Goal: Navigation & Orientation: Find specific page/section

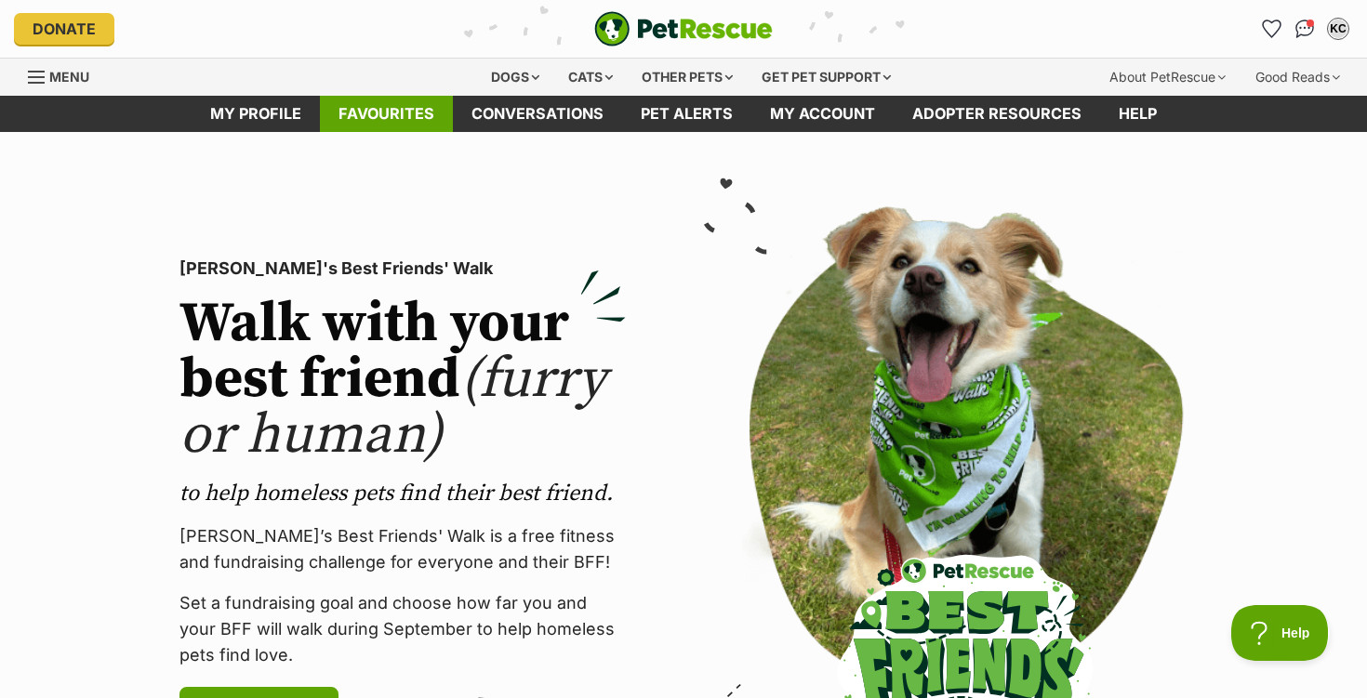
click at [389, 122] on link "Favourites" at bounding box center [386, 114] width 133 height 36
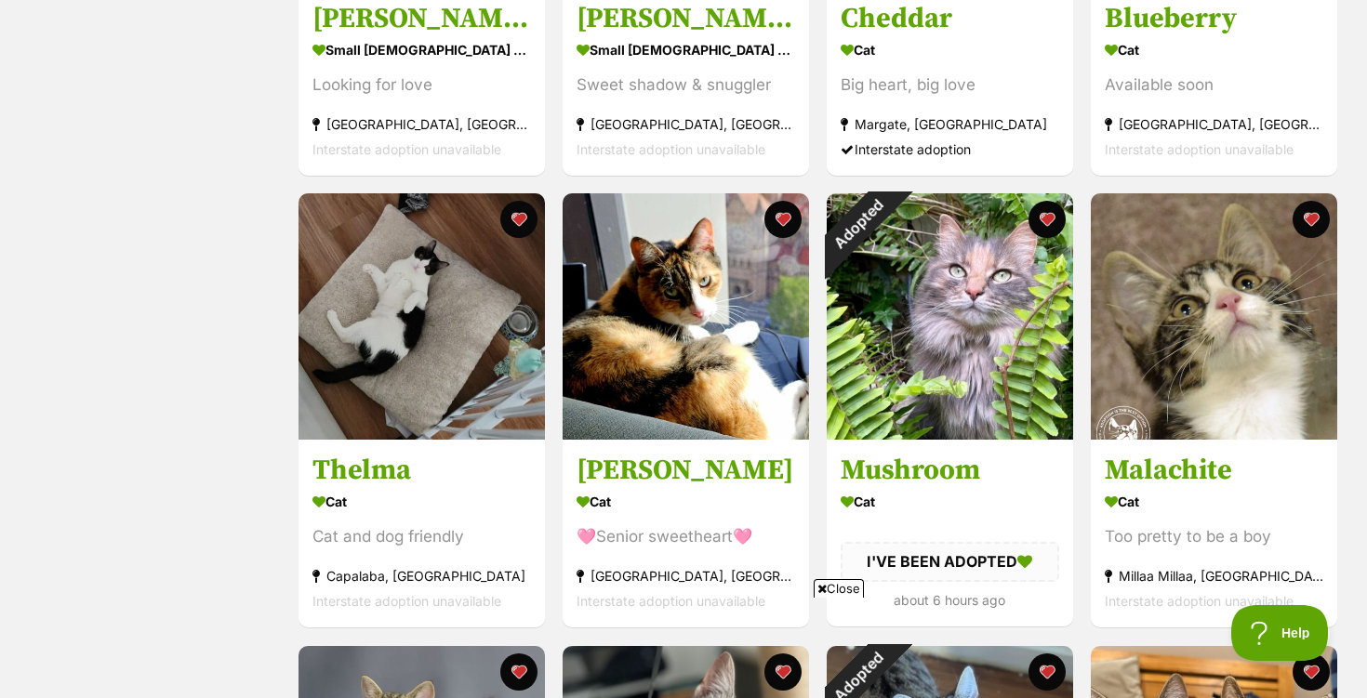
scroll to position [1550, 0]
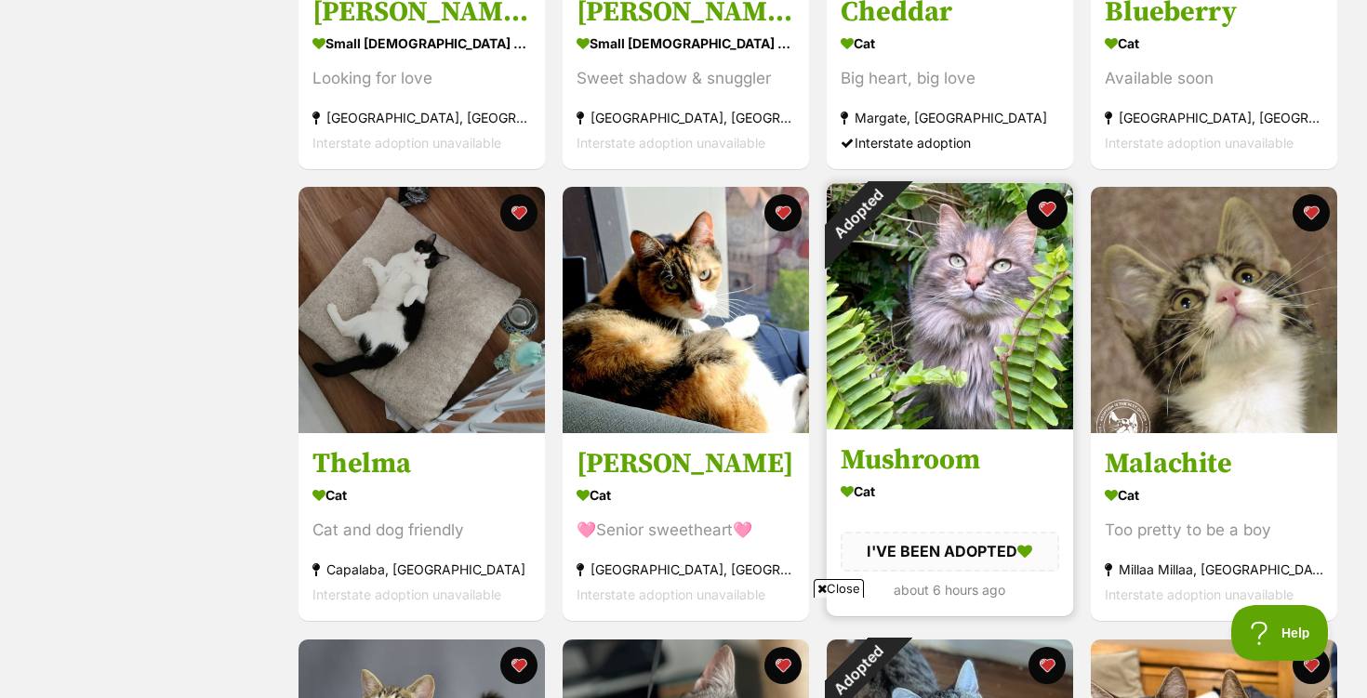
click at [1051, 210] on button "favourite" at bounding box center [1046, 209] width 41 height 41
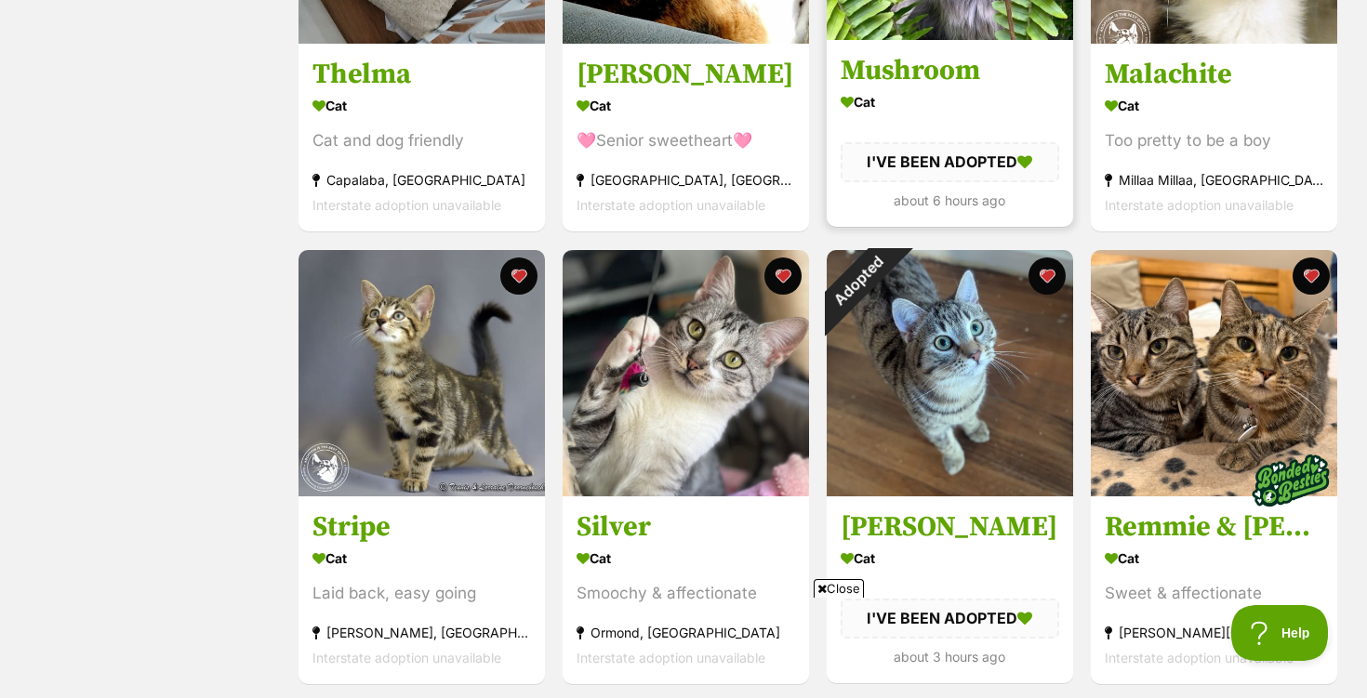
scroll to position [1940, 0]
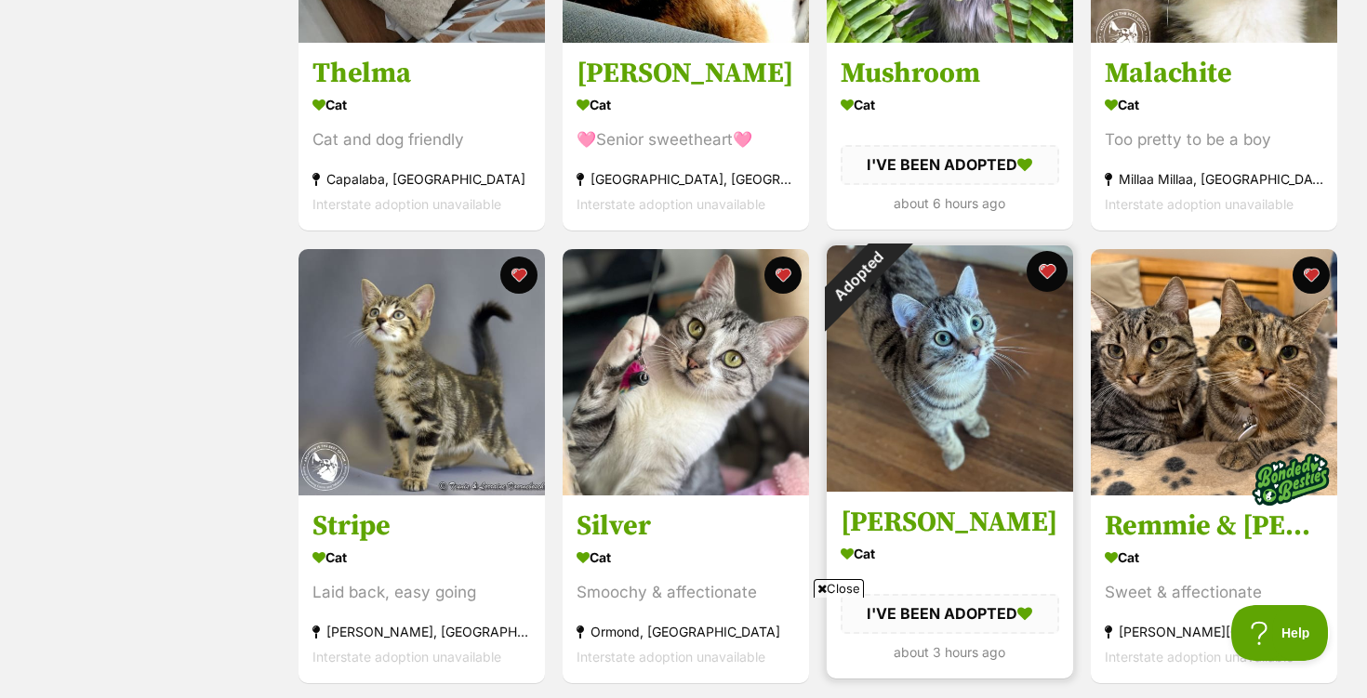
click at [1047, 279] on button "favourite" at bounding box center [1046, 271] width 41 height 41
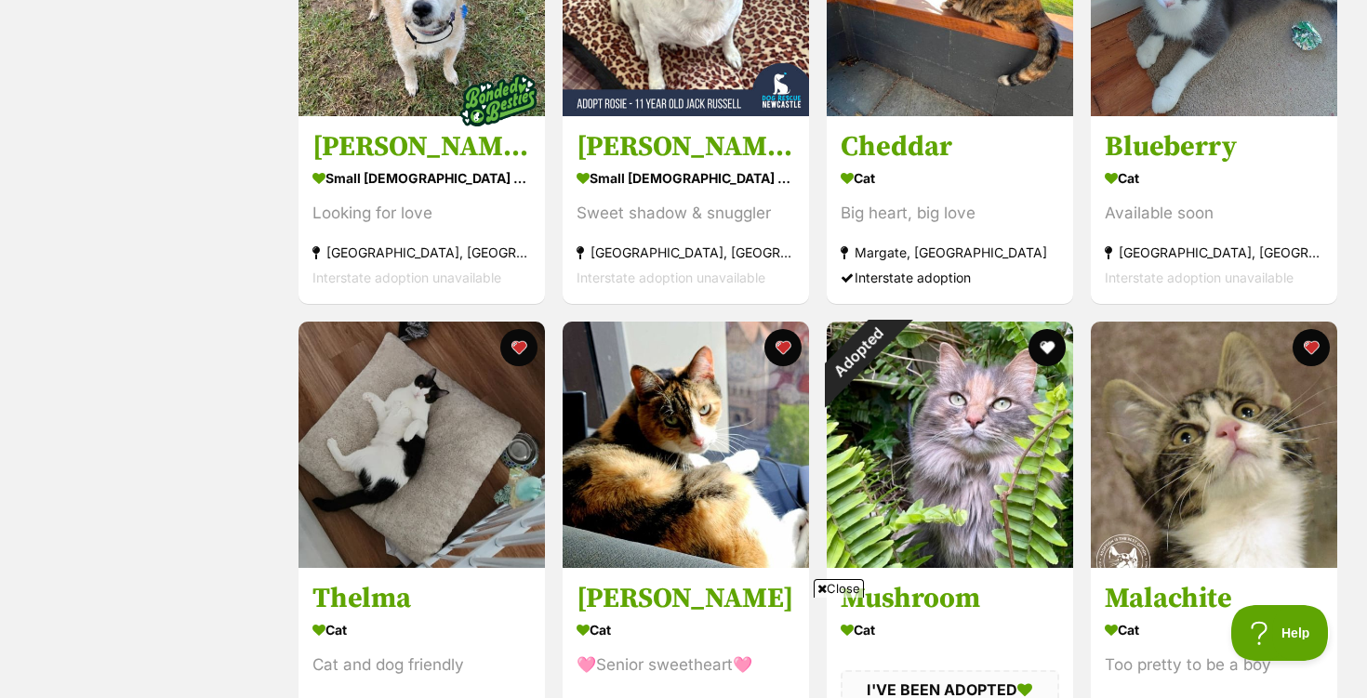
scroll to position [1412, 0]
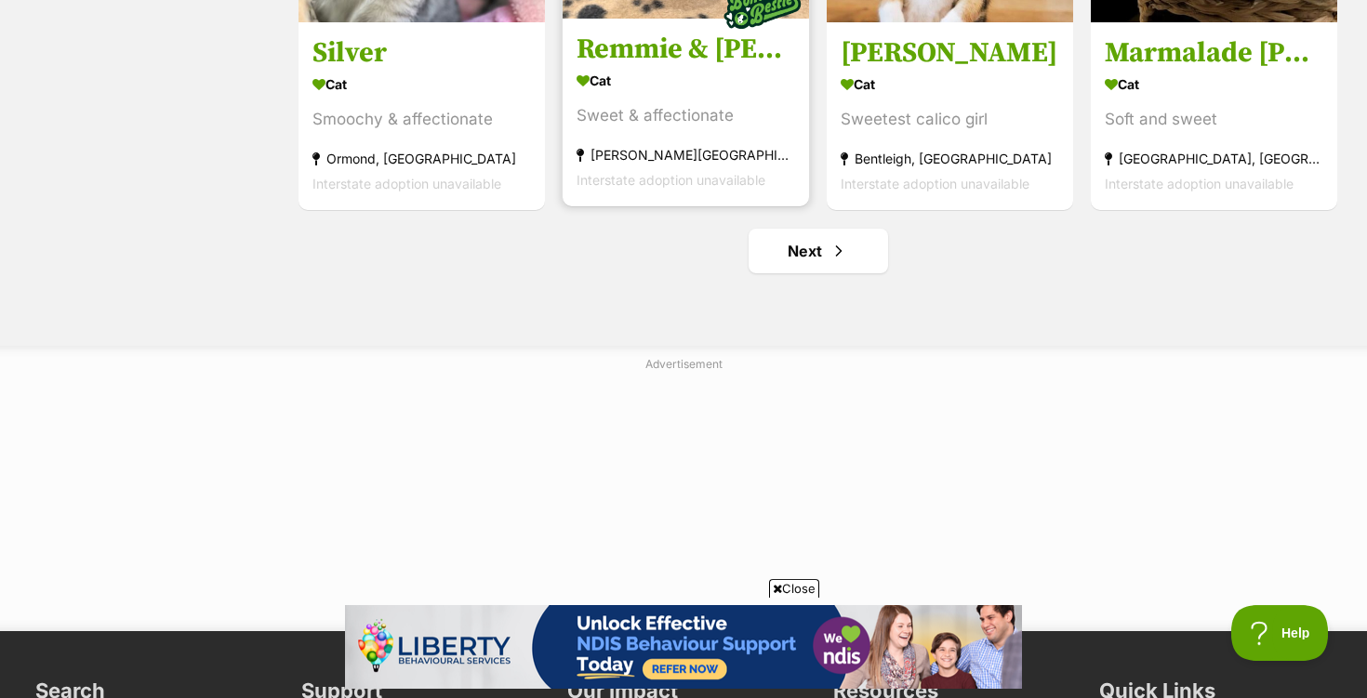
scroll to position [2417, 0]
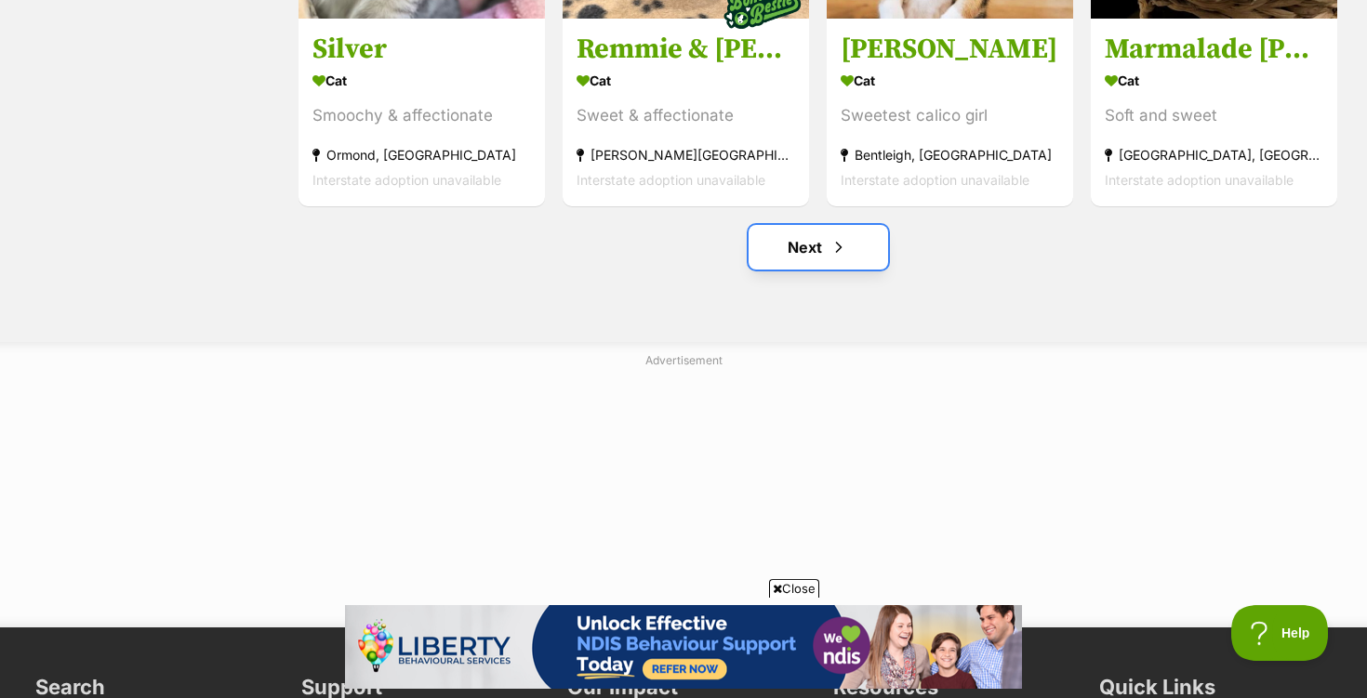
click at [810, 247] on link "Next" at bounding box center [817, 247] width 139 height 45
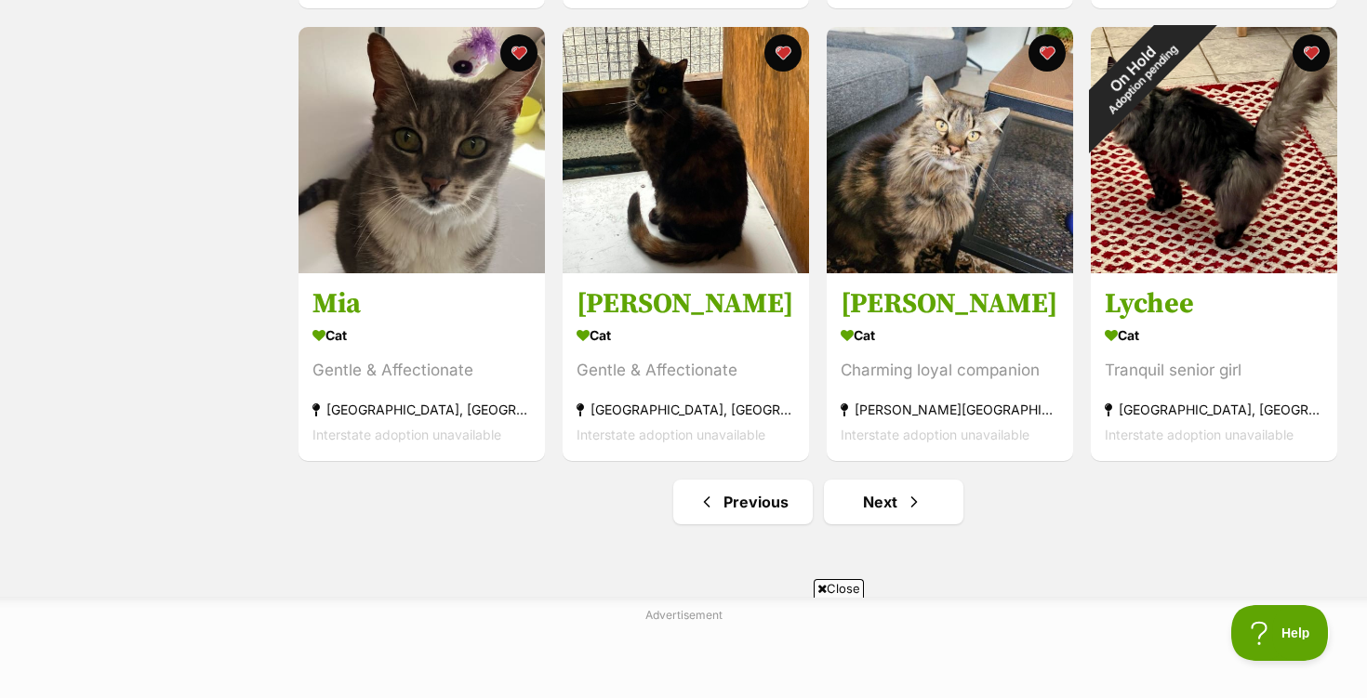
scroll to position [2172, 0]
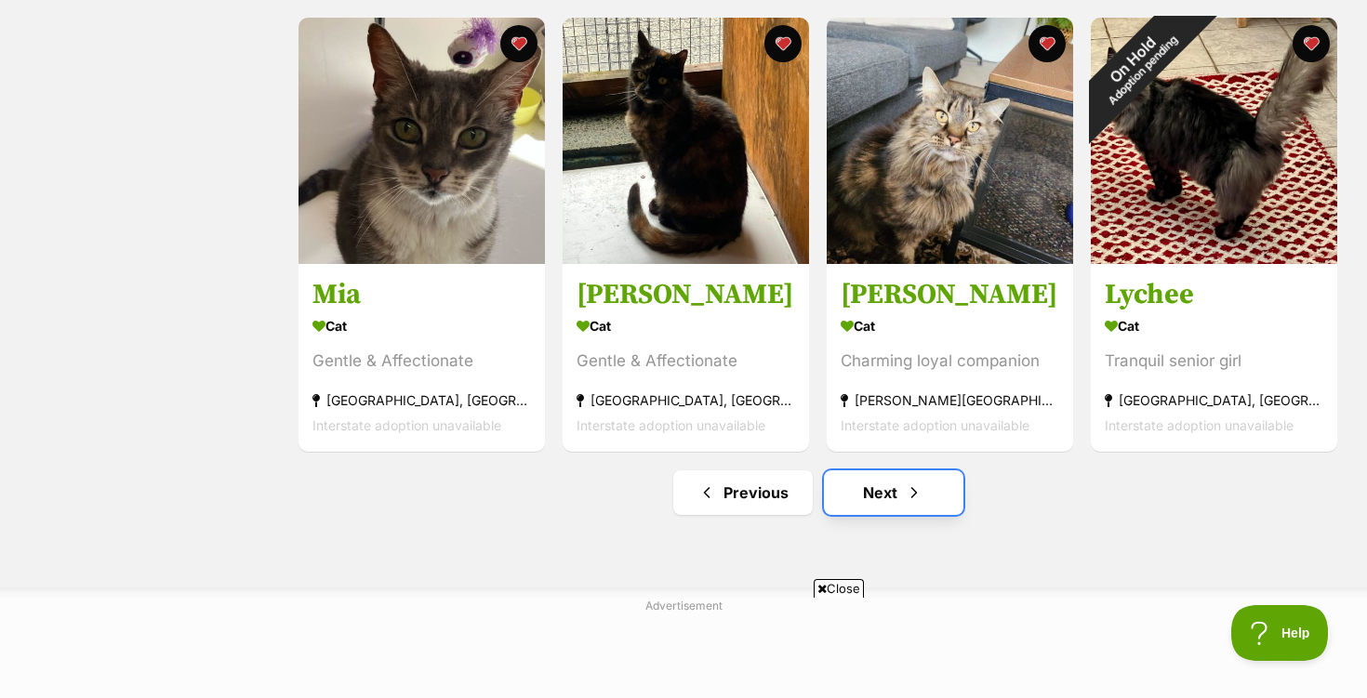
click at [881, 498] on link "Next" at bounding box center [893, 492] width 139 height 45
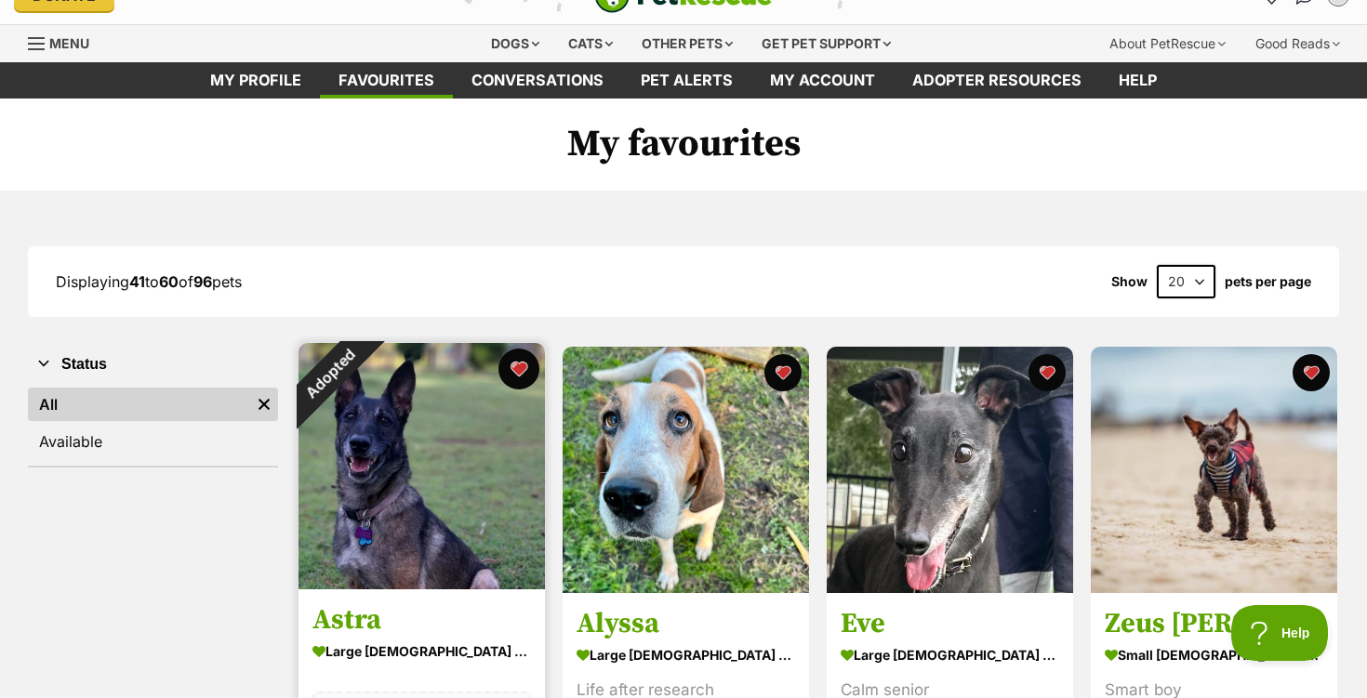
click at [523, 367] on button "favourite" at bounding box center [518, 369] width 41 height 41
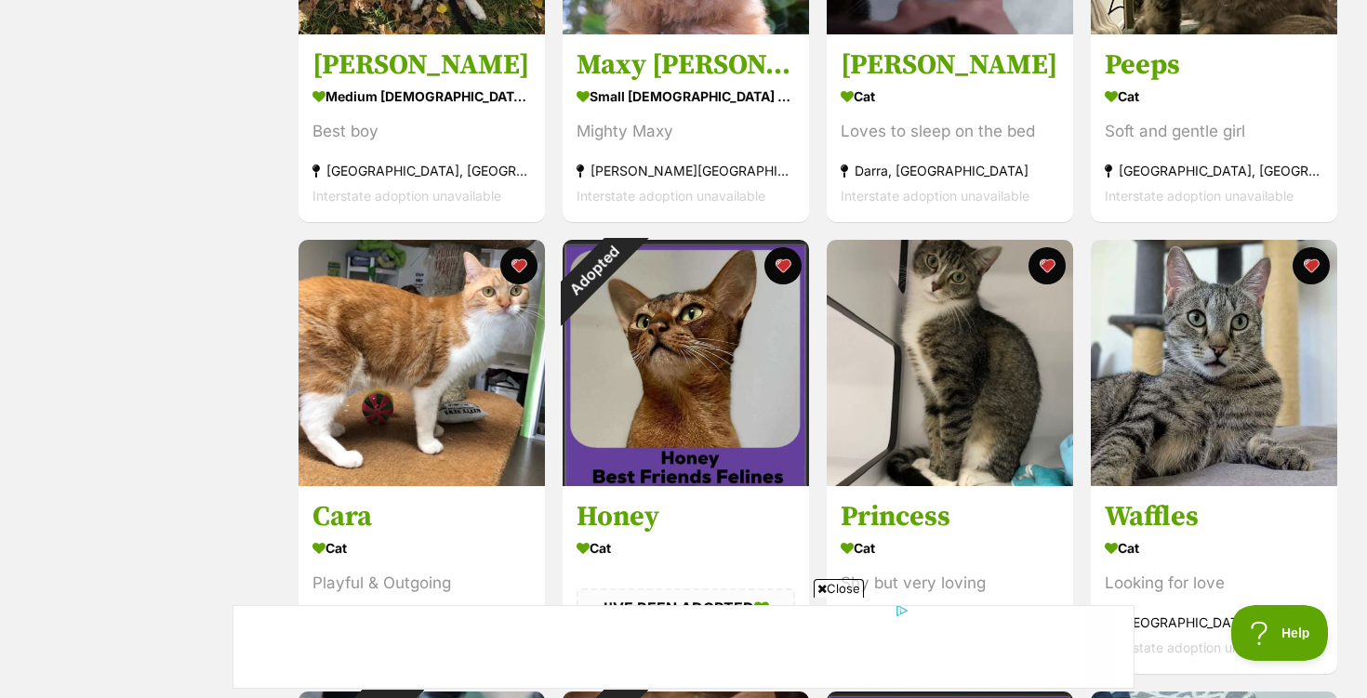
scroll to position [1048, 0]
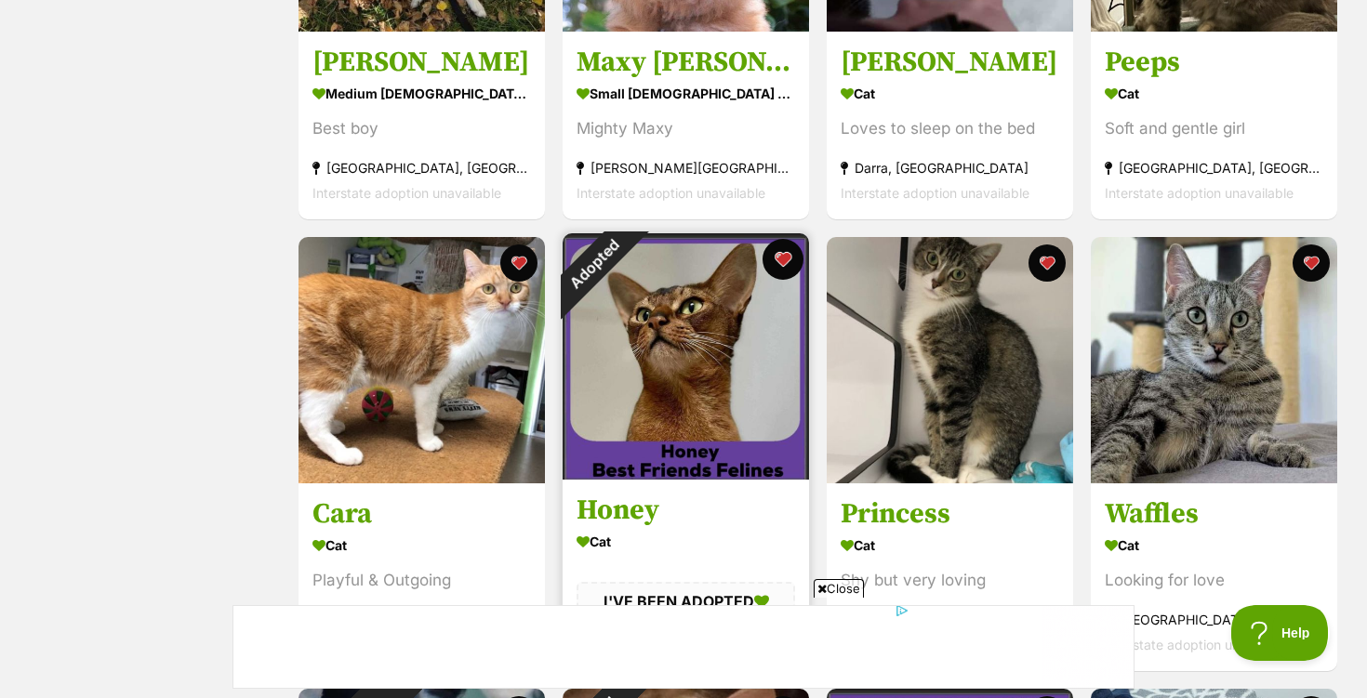
click at [785, 260] on button "favourite" at bounding box center [782, 259] width 41 height 41
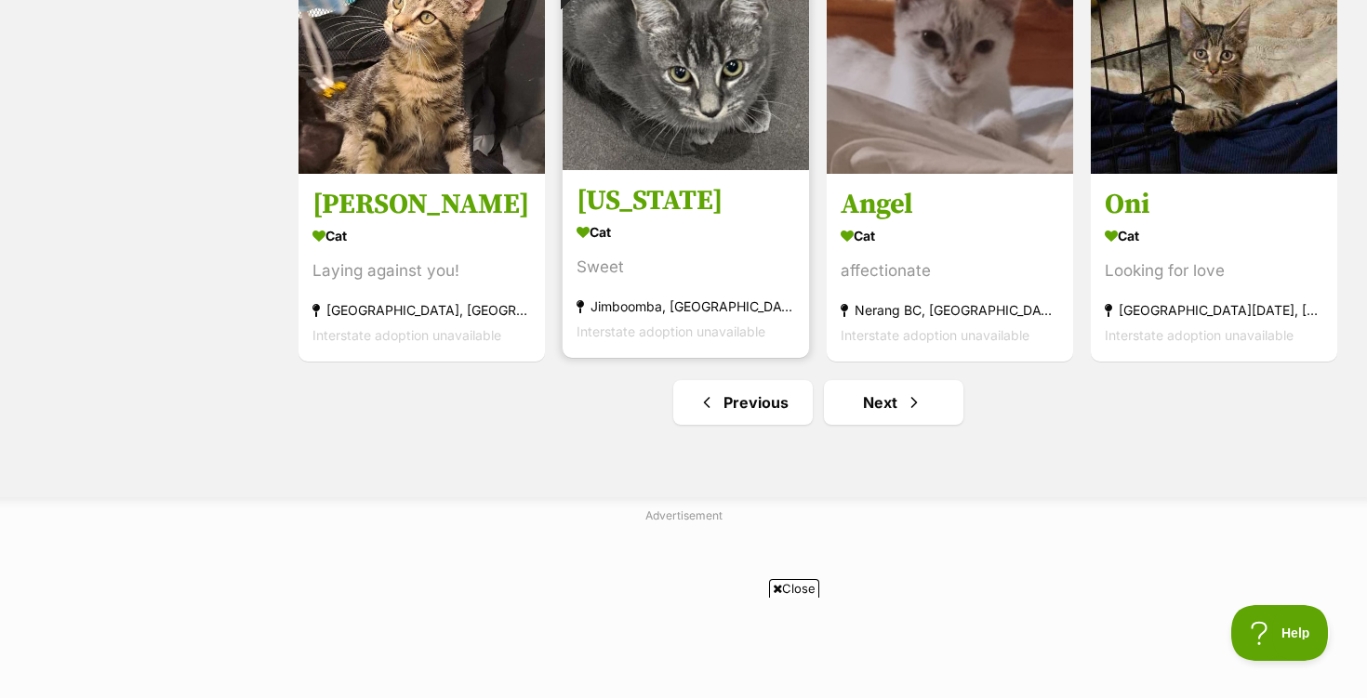
scroll to position [2239, 0]
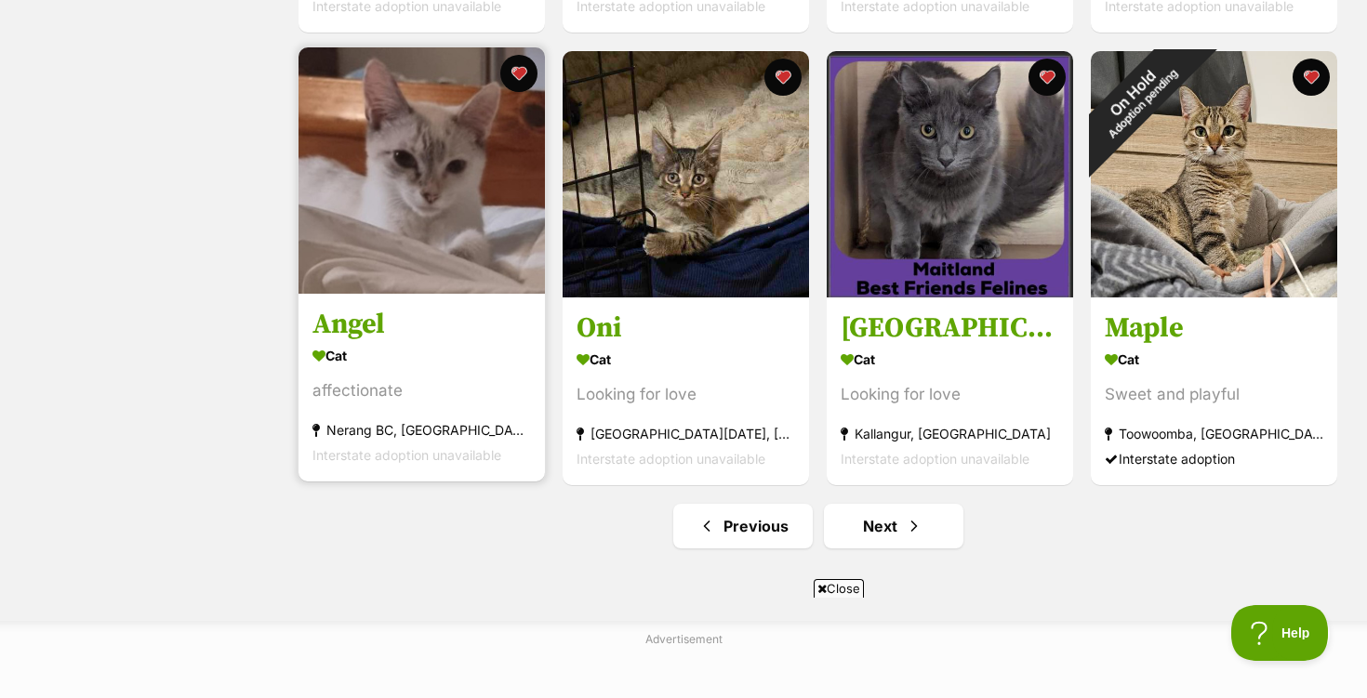
scroll to position [2180, 0]
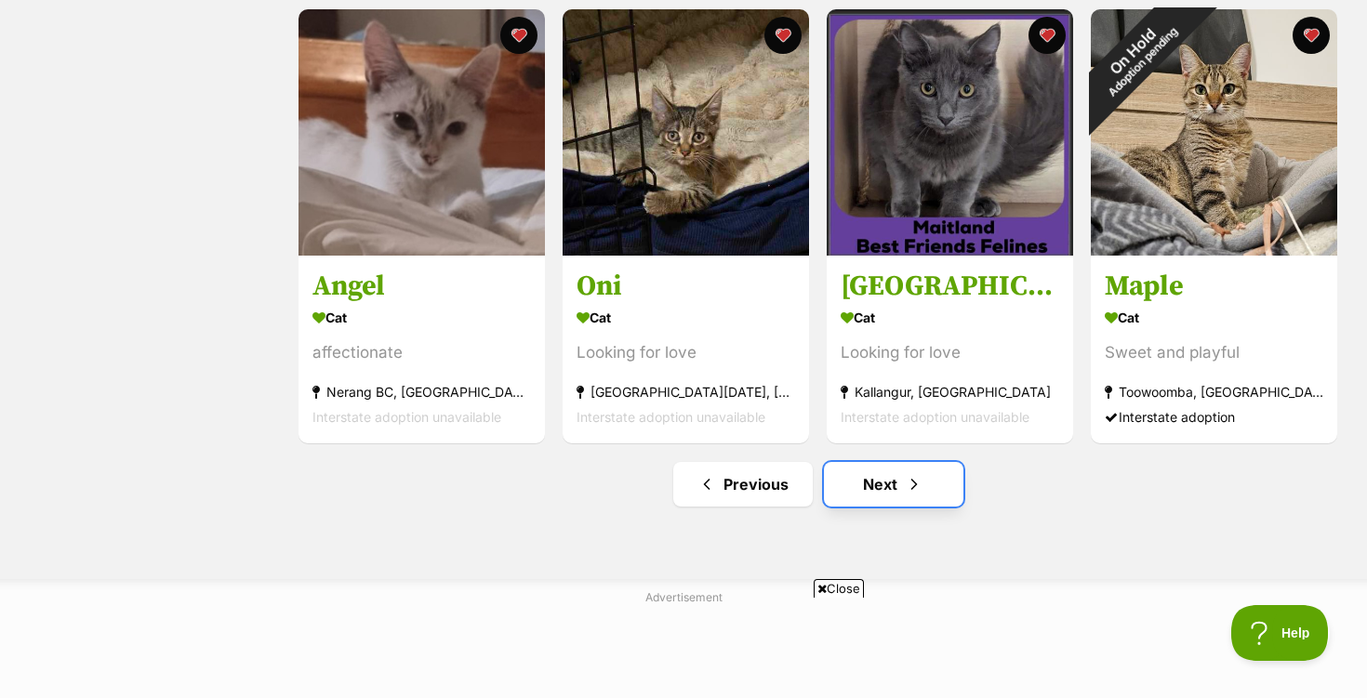
click at [884, 485] on link "Next" at bounding box center [893, 484] width 139 height 45
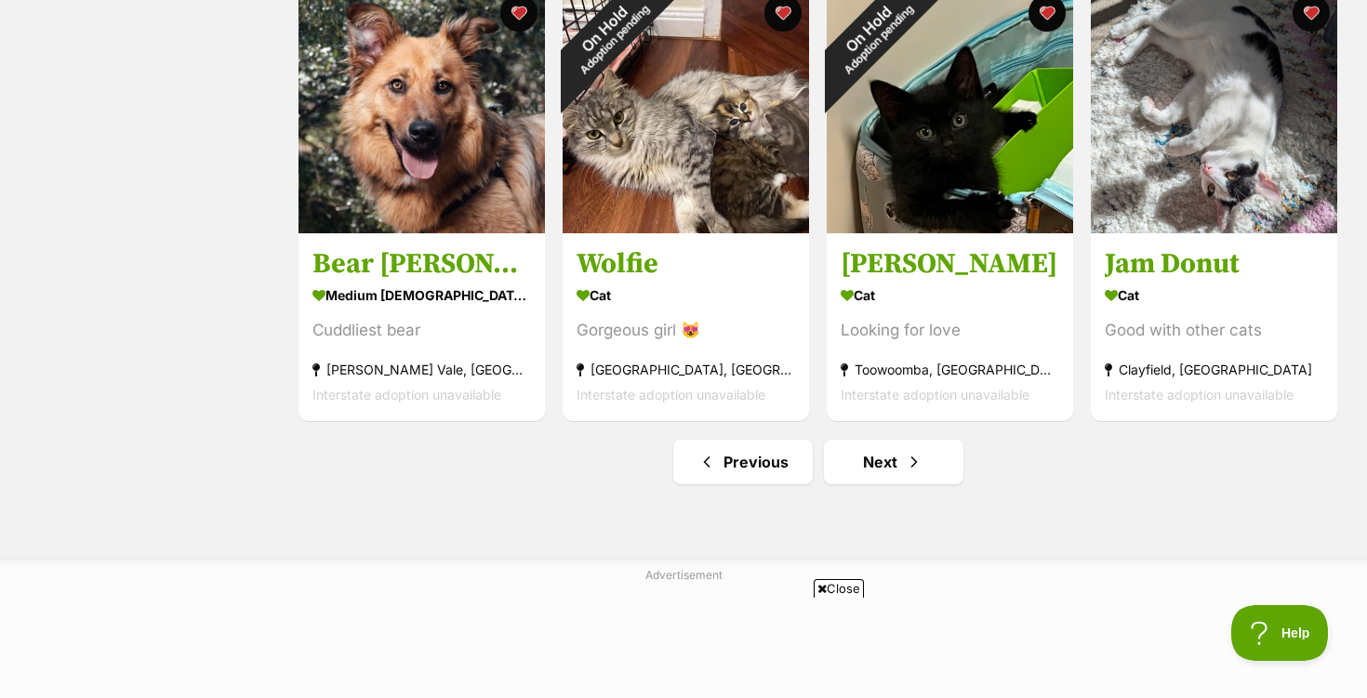
scroll to position [2204, 0]
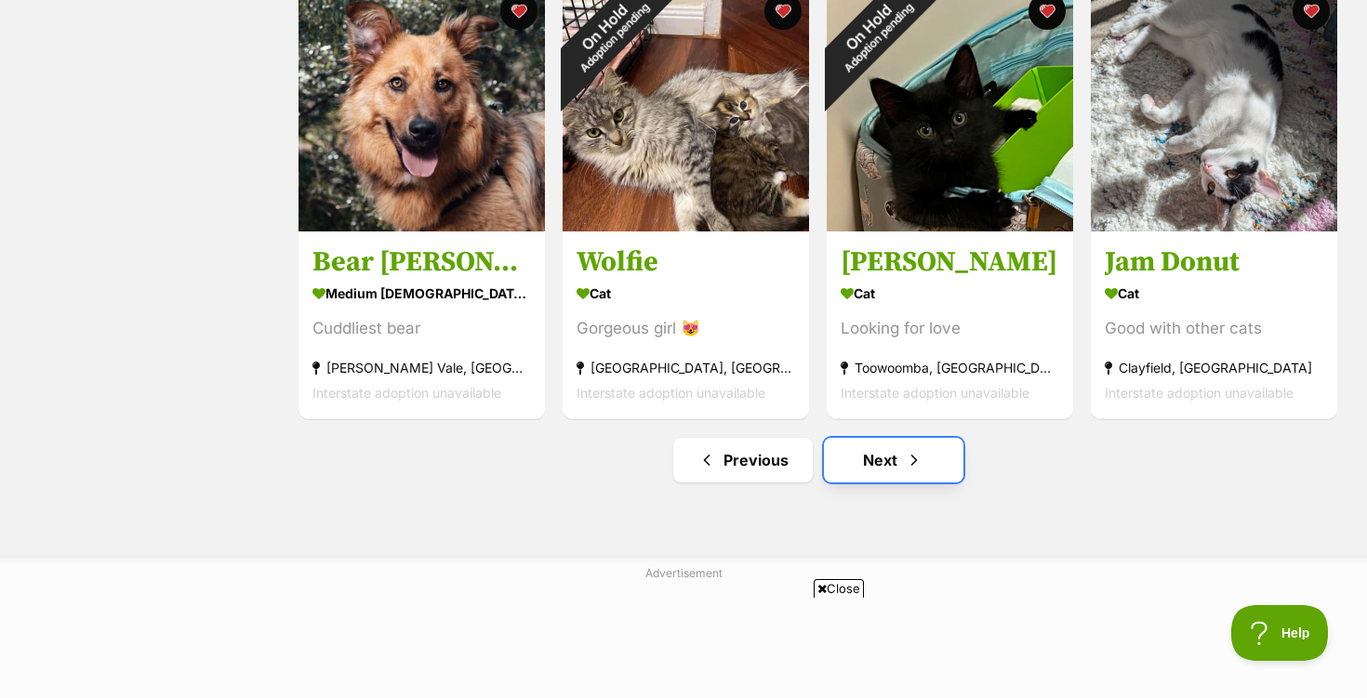
click at [881, 467] on link "Next" at bounding box center [893, 460] width 139 height 45
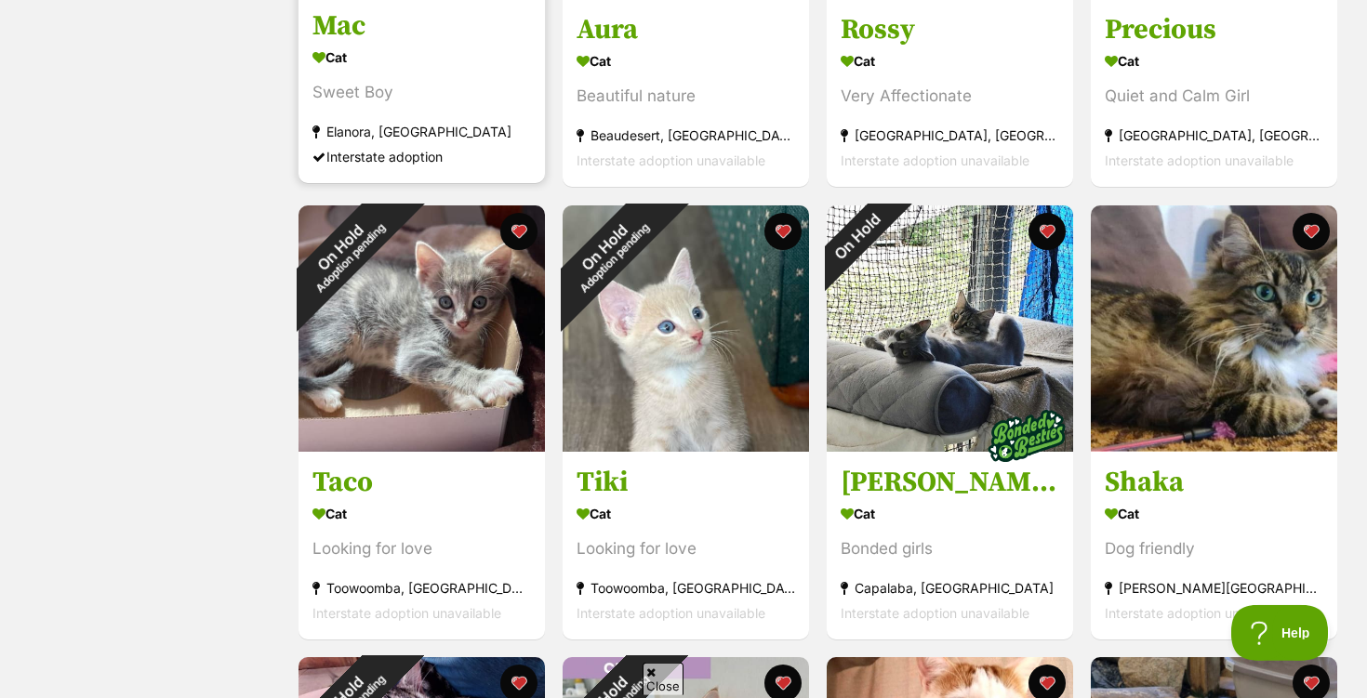
scroll to position [630, 0]
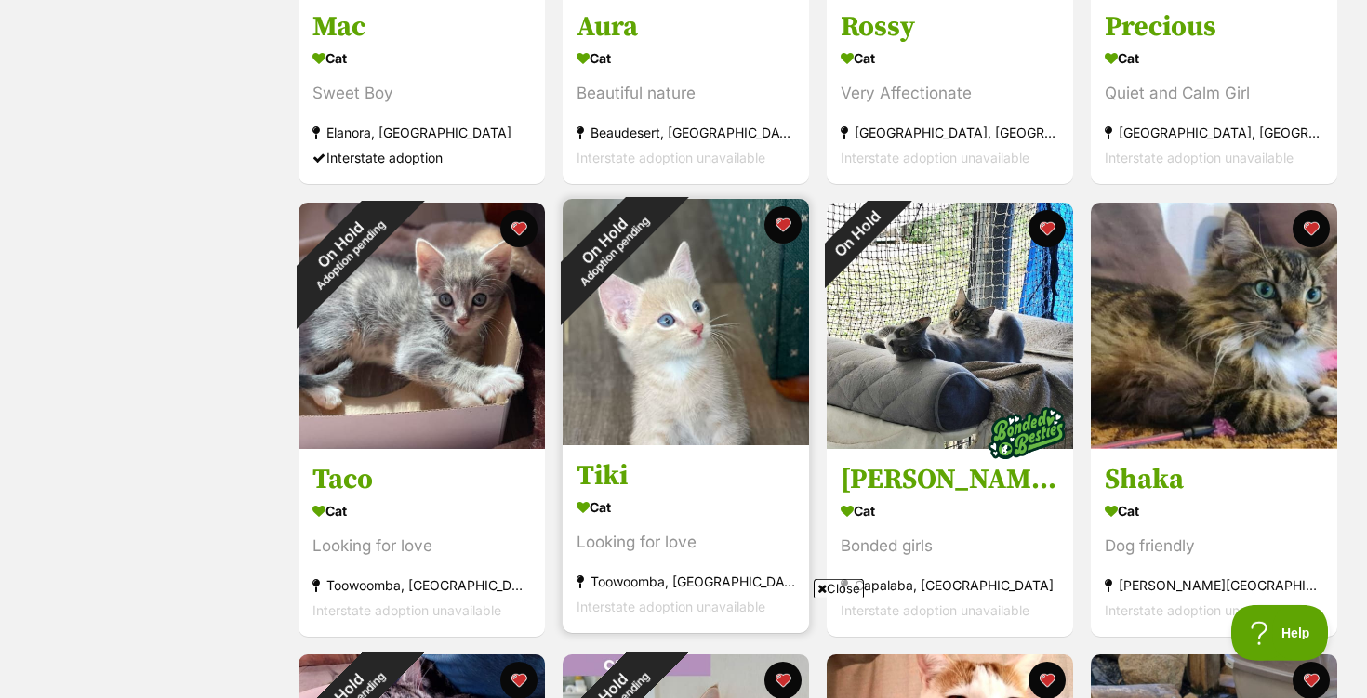
click at [630, 583] on div "Toowoomba, [GEOGRAPHIC_DATA]" at bounding box center [685, 581] width 218 height 25
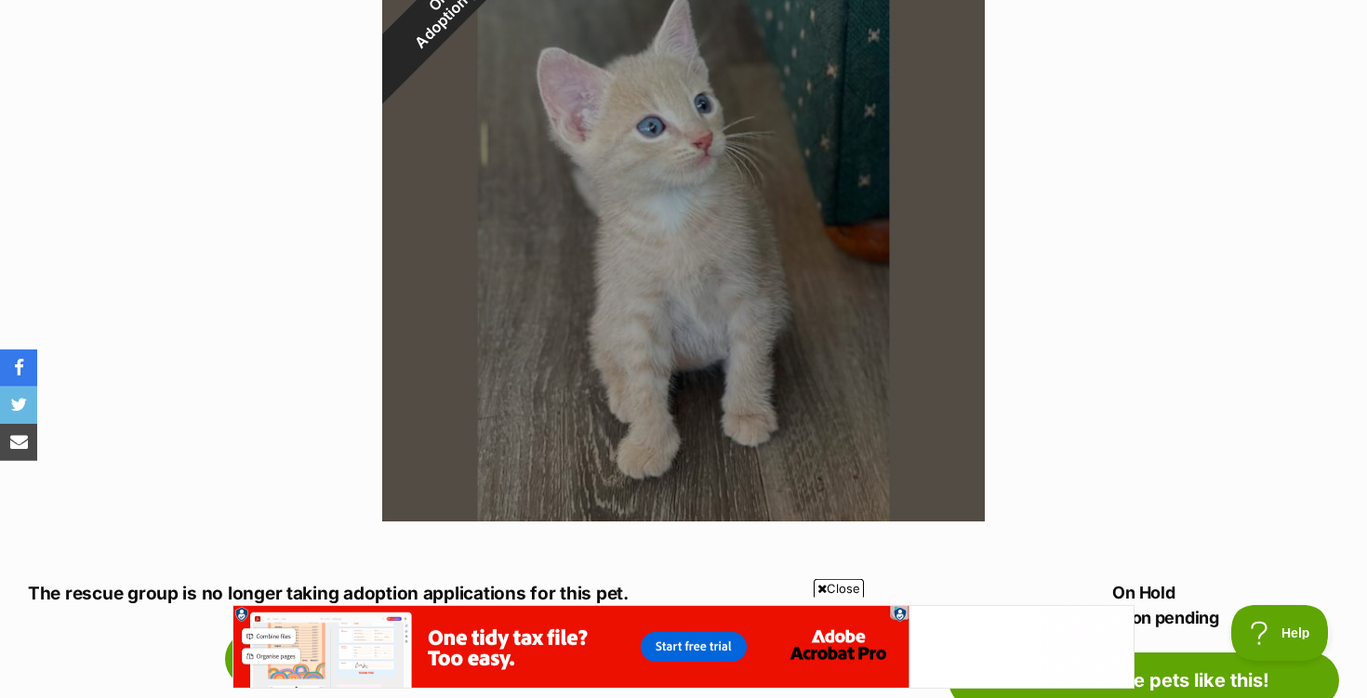
scroll to position [465, 0]
